Goal: Navigation & Orientation: Understand site structure

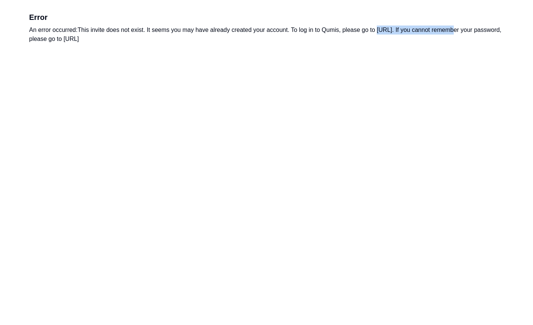
drag, startPoint x: 378, startPoint y: 29, endPoint x: 447, endPoint y: 32, distance: 69.9
click at [447, 32] on div "An error occurred: This invite does not exist. It seems you may have already cr…" at bounding box center [266, 35] width 474 height 18
drag, startPoint x: 447, startPoint y: 32, endPoint x: 424, endPoint y: 30, distance: 23.7
copy div "[URL]"
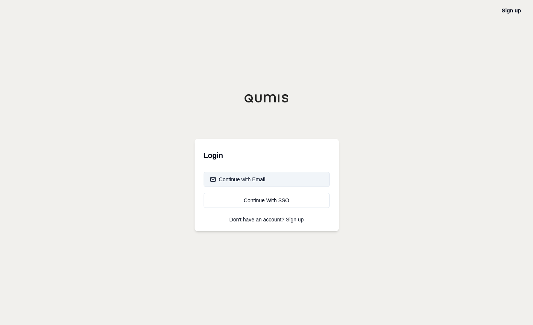
click at [267, 180] on button "Continue with Email" at bounding box center [266, 179] width 126 height 15
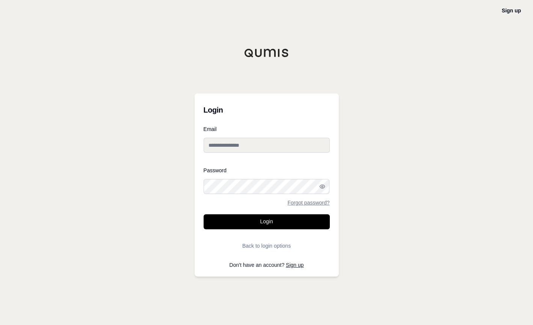
click at [253, 149] on input "Email" at bounding box center [266, 145] width 126 height 15
type input "**********"
click at [203, 214] on button "Login" at bounding box center [266, 221] width 126 height 15
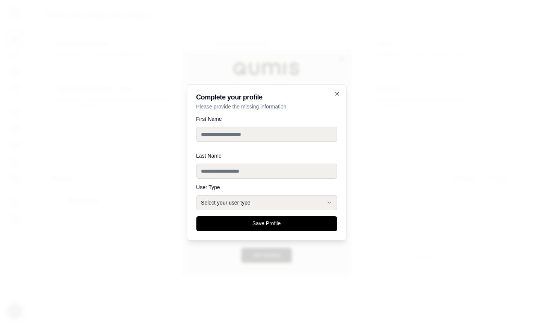
click at [249, 134] on input "First Name" at bounding box center [266, 134] width 141 height 15
type input "*****"
click at [232, 170] on input "Last Name" at bounding box center [266, 171] width 141 height 15
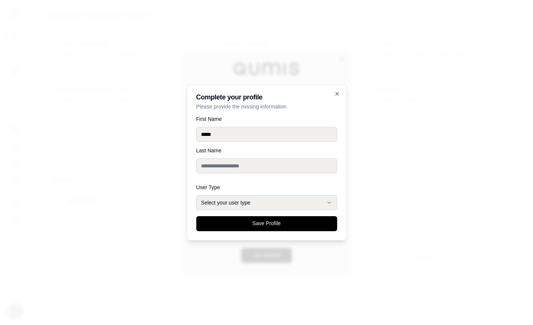
type input "******"
click at [327, 202] on icon "button" at bounding box center [328, 203] width 3 height 2
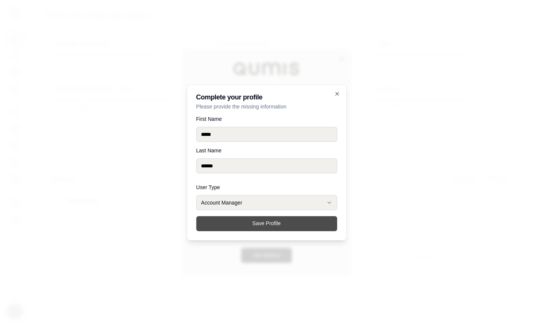
click at [275, 227] on button "Save Profile" at bounding box center [266, 223] width 141 height 15
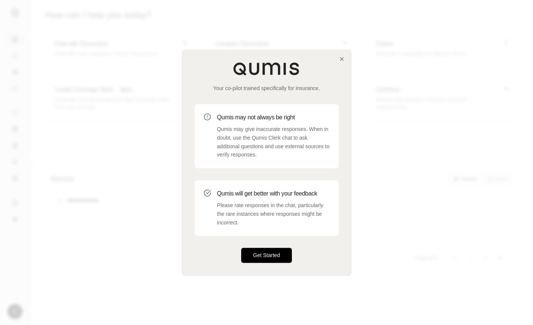
click at [271, 257] on button "Get Started" at bounding box center [266, 255] width 51 height 15
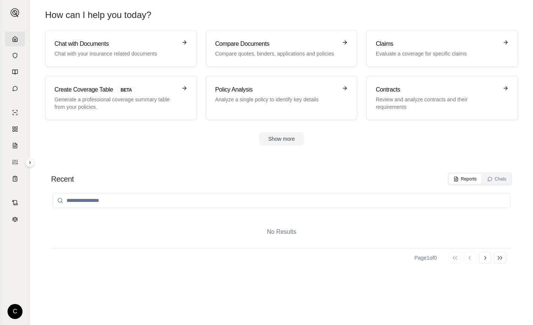
click at [112, 200] on input "search" at bounding box center [282, 200] width 458 height 15
click at [122, 204] on input "**********" at bounding box center [282, 200] width 458 height 15
type input "**********"
click at [292, 134] on button "Show more" at bounding box center [281, 139] width 45 height 14
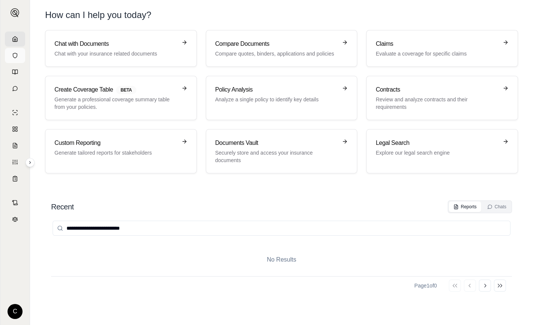
click at [15, 53] on icon at bounding box center [15, 56] width 6 height 6
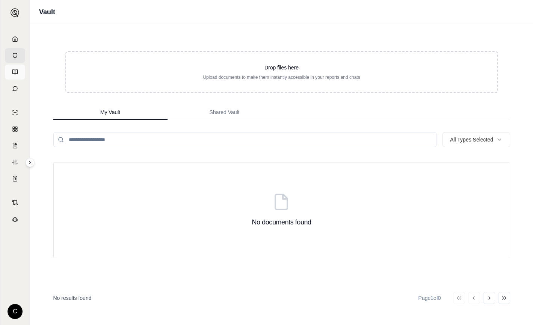
click at [15, 69] on icon at bounding box center [15, 72] width 6 height 6
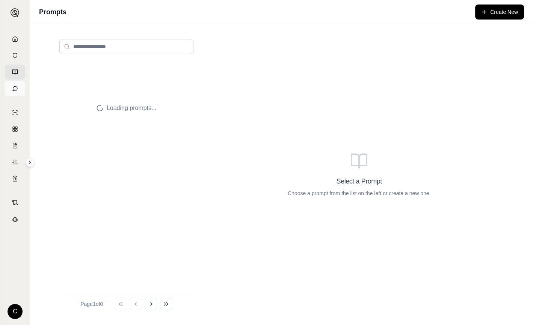
click at [15, 89] on icon at bounding box center [15, 89] width 6 height 6
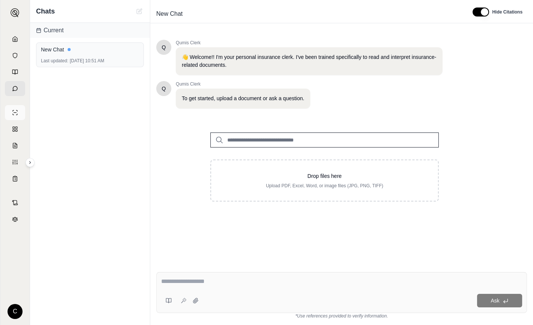
click at [14, 111] on icon at bounding box center [15, 113] width 6 height 6
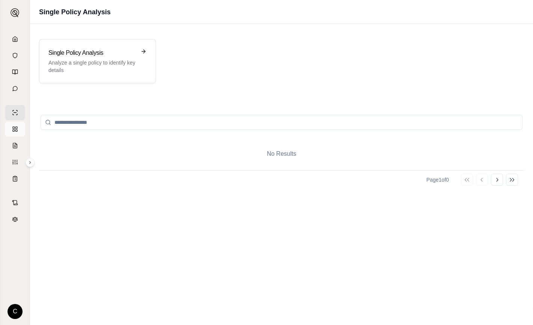
click at [17, 128] on icon at bounding box center [15, 129] width 6 height 6
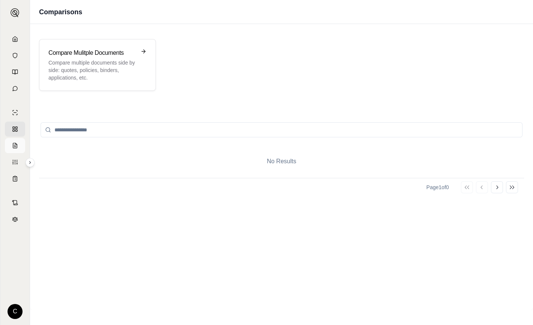
click at [13, 147] on icon at bounding box center [15, 145] width 4 height 5
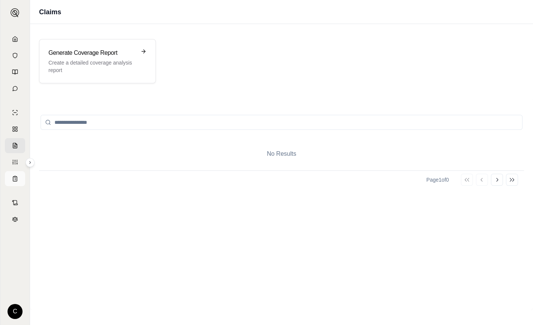
click at [17, 174] on link at bounding box center [15, 178] width 20 height 15
click at [14, 200] on icon at bounding box center [15, 203] width 6 height 6
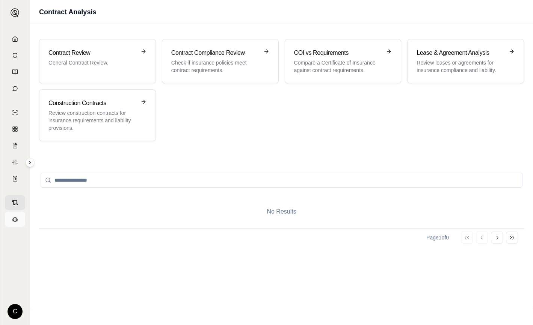
click at [15, 216] on icon at bounding box center [15, 219] width 6 height 6
click at [16, 219] on icon at bounding box center [15, 219] width 6 height 6
